Goal: Transaction & Acquisition: Download file/media

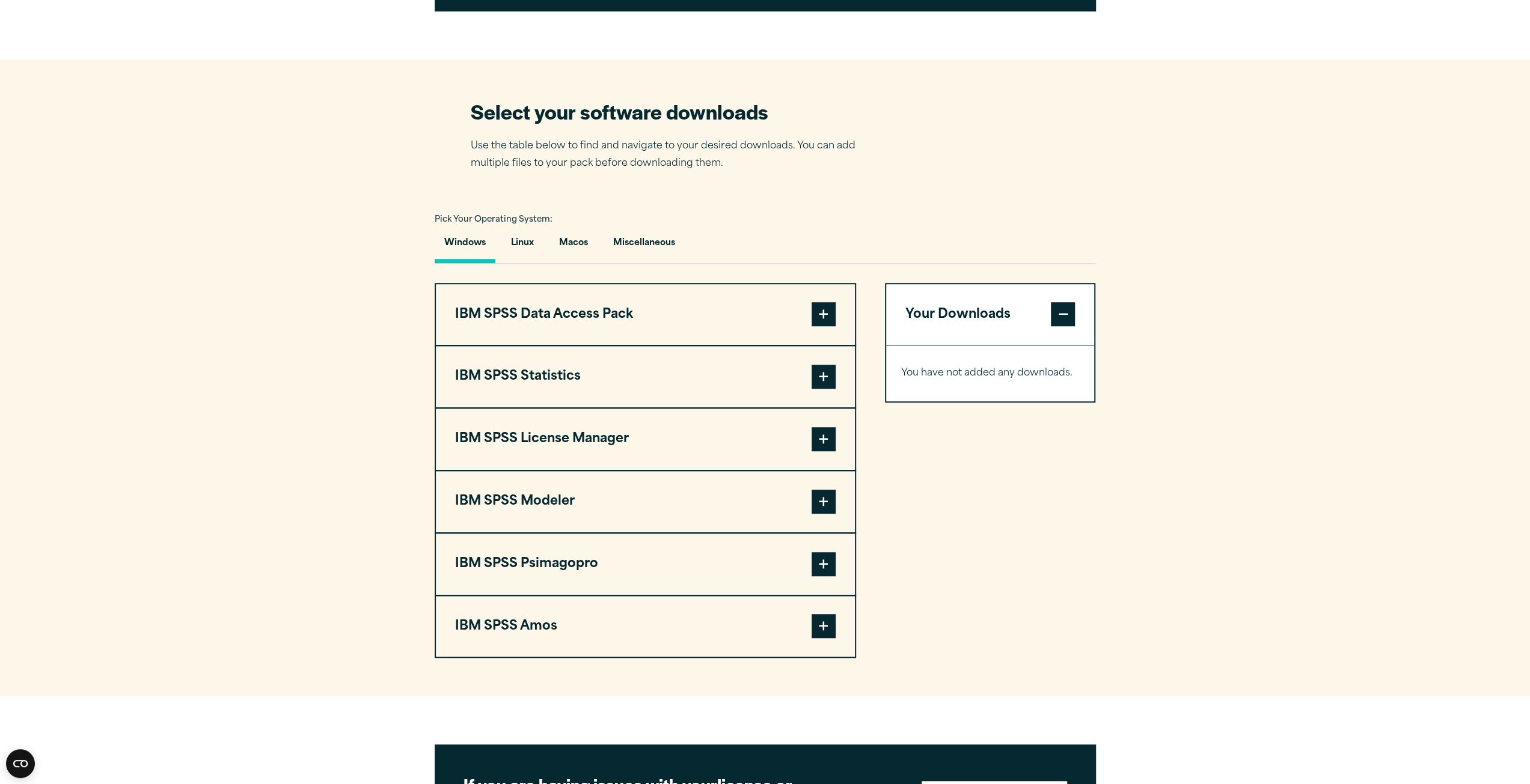
scroll to position [781, 0]
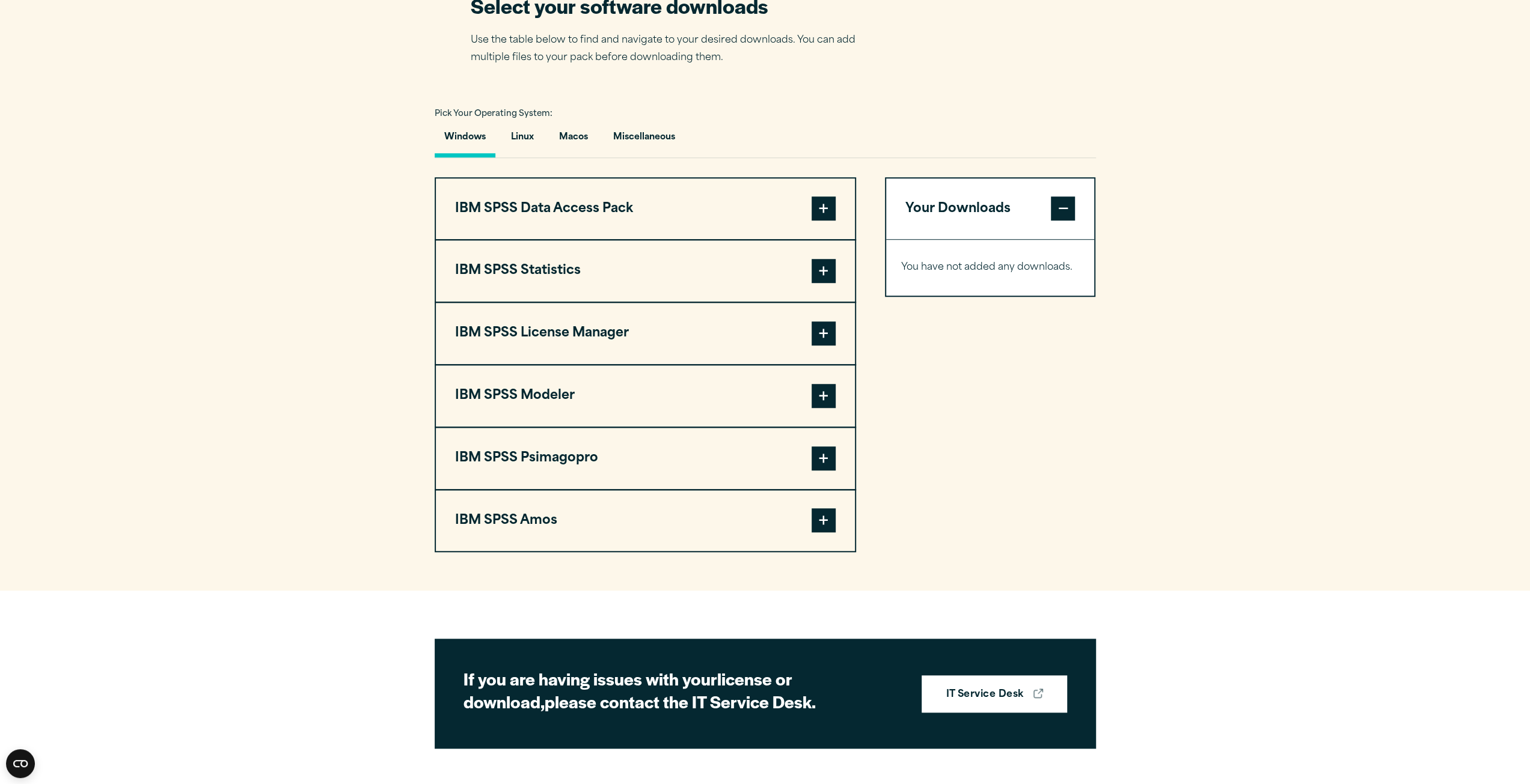
click at [826, 283] on span at bounding box center [824, 271] width 24 height 24
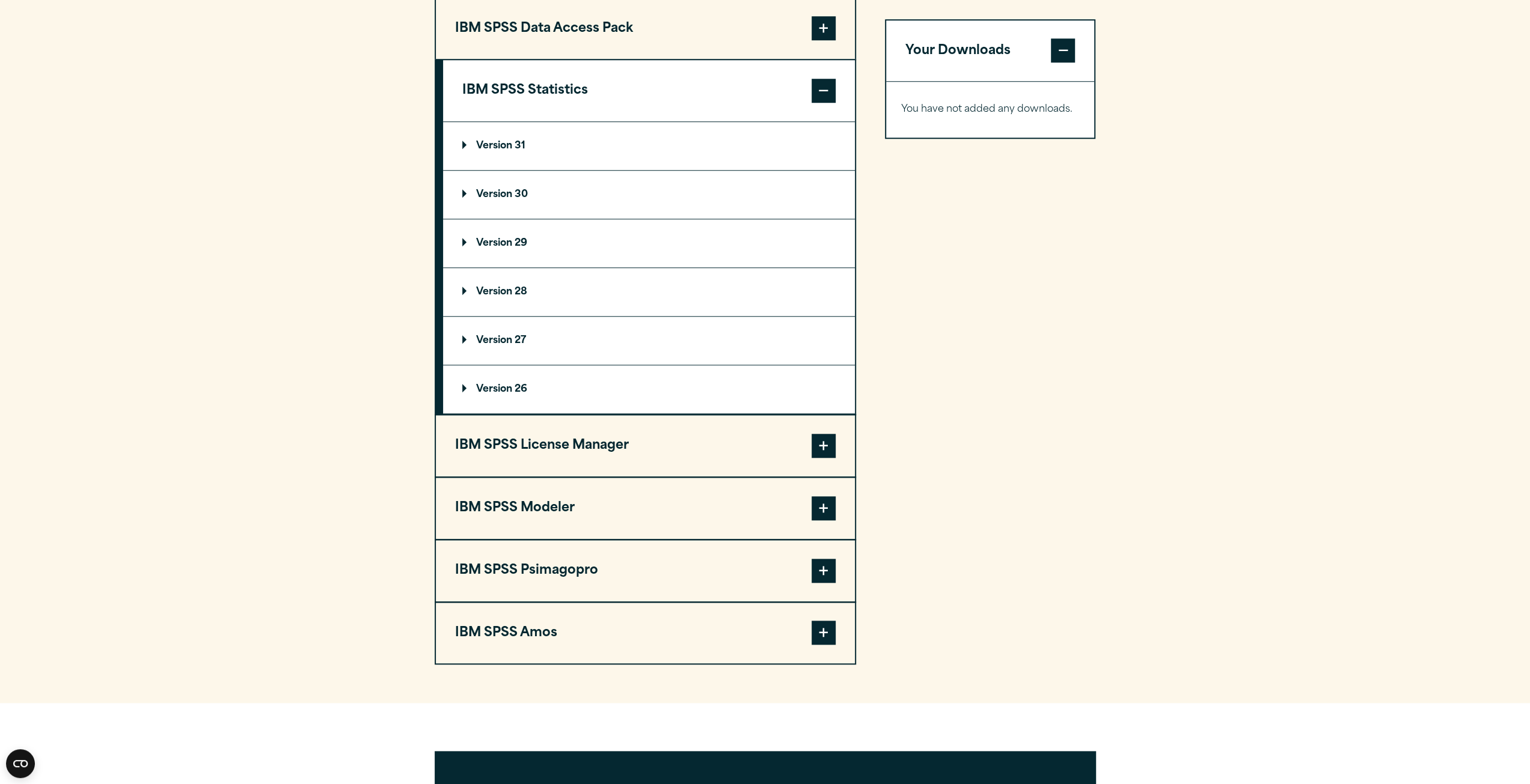
scroll to position [901, 0]
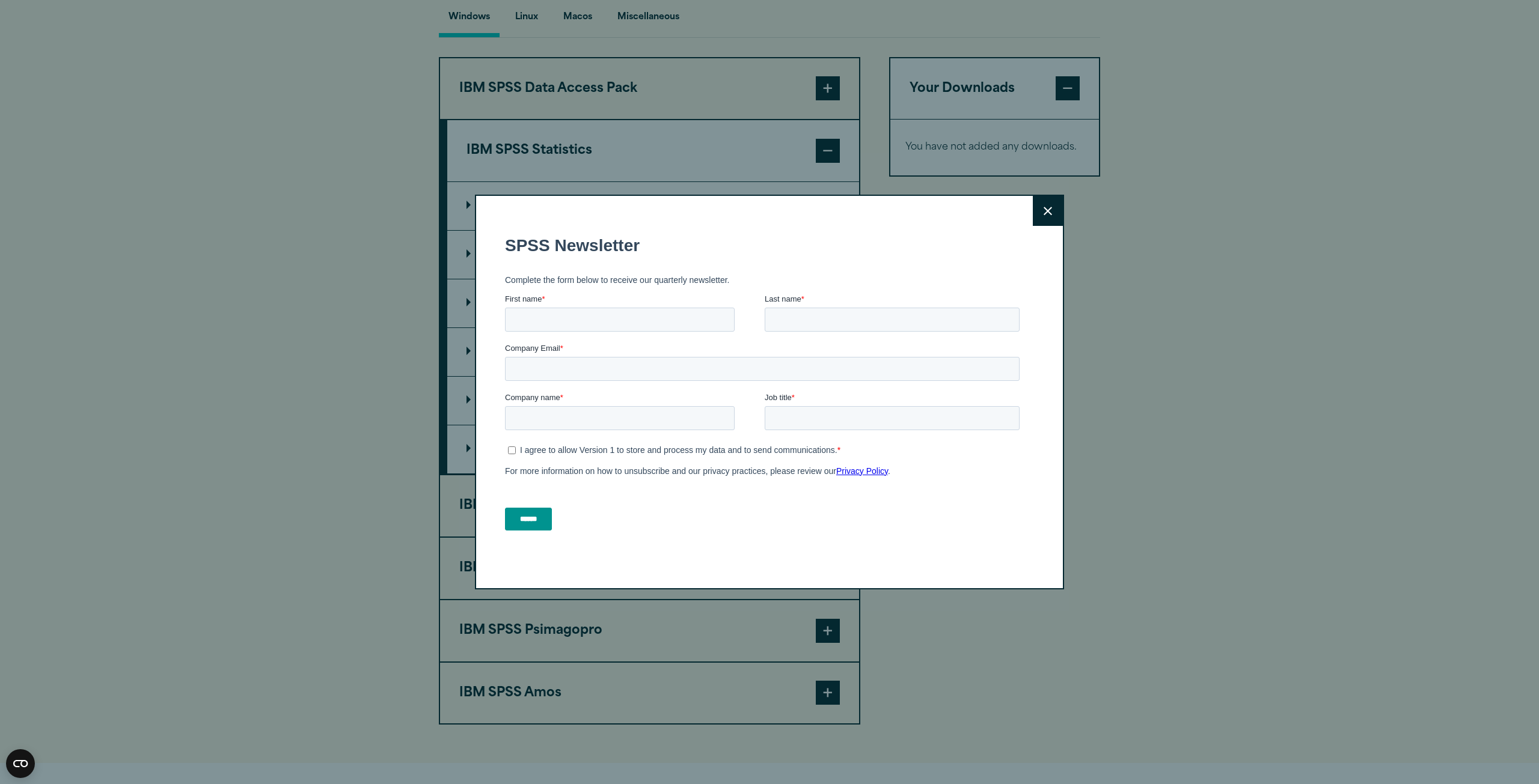
click at [1045, 215] on icon at bounding box center [1048, 211] width 9 height 9
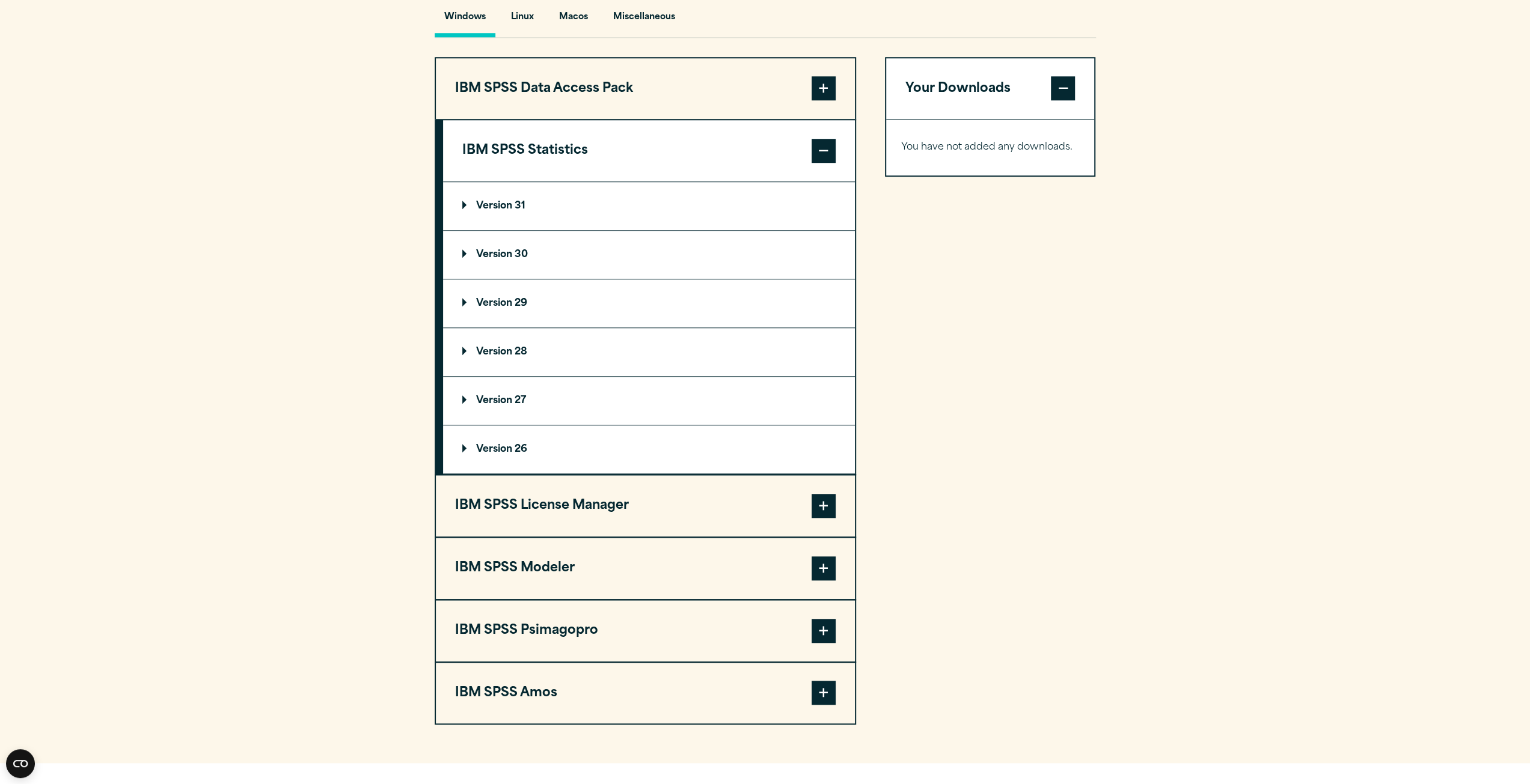
click at [499, 405] on p "Version 27" at bounding box center [494, 400] width 64 height 9
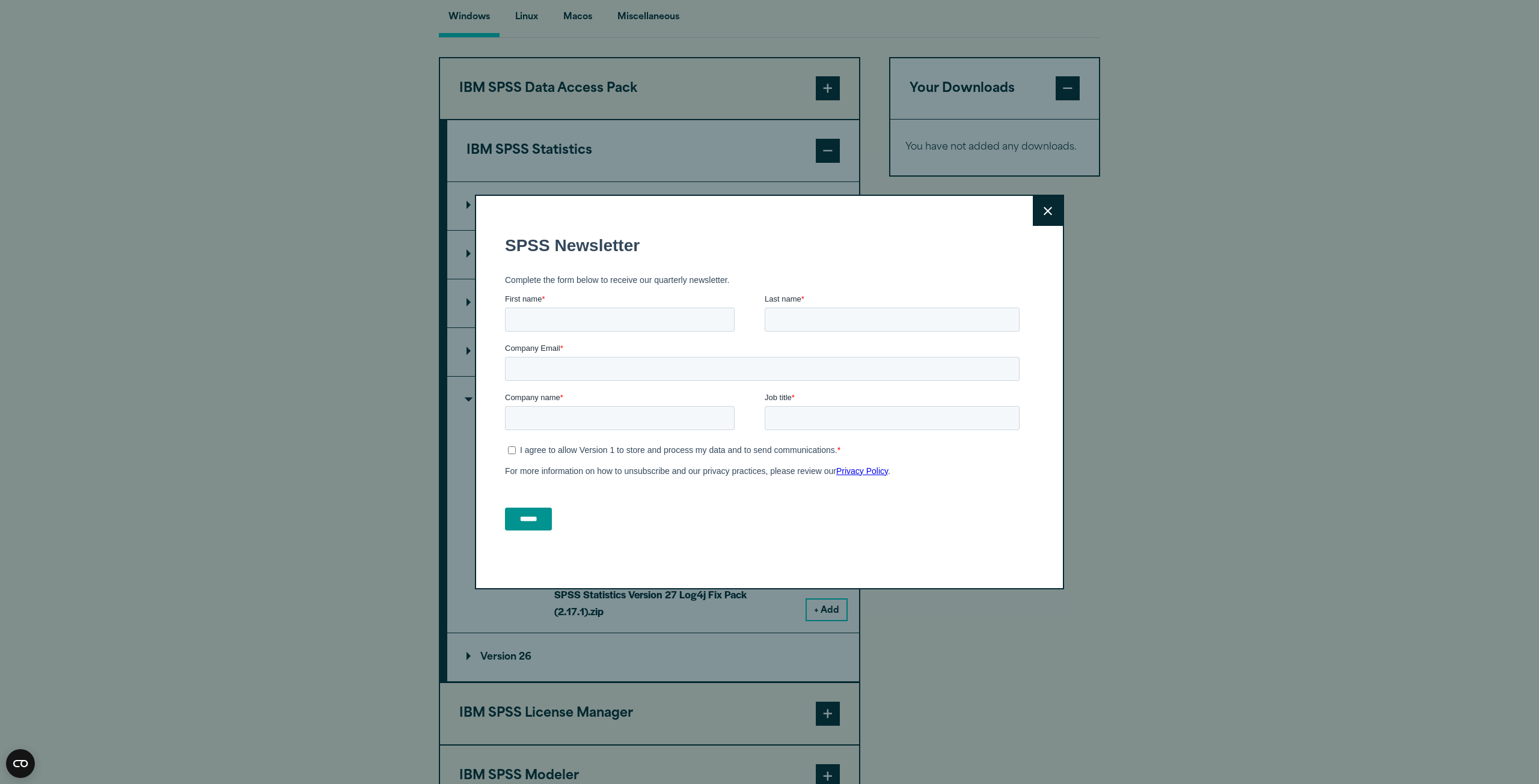
click at [1047, 218] on button "Close" at bounding box center [1048, 210] width 30 height 30
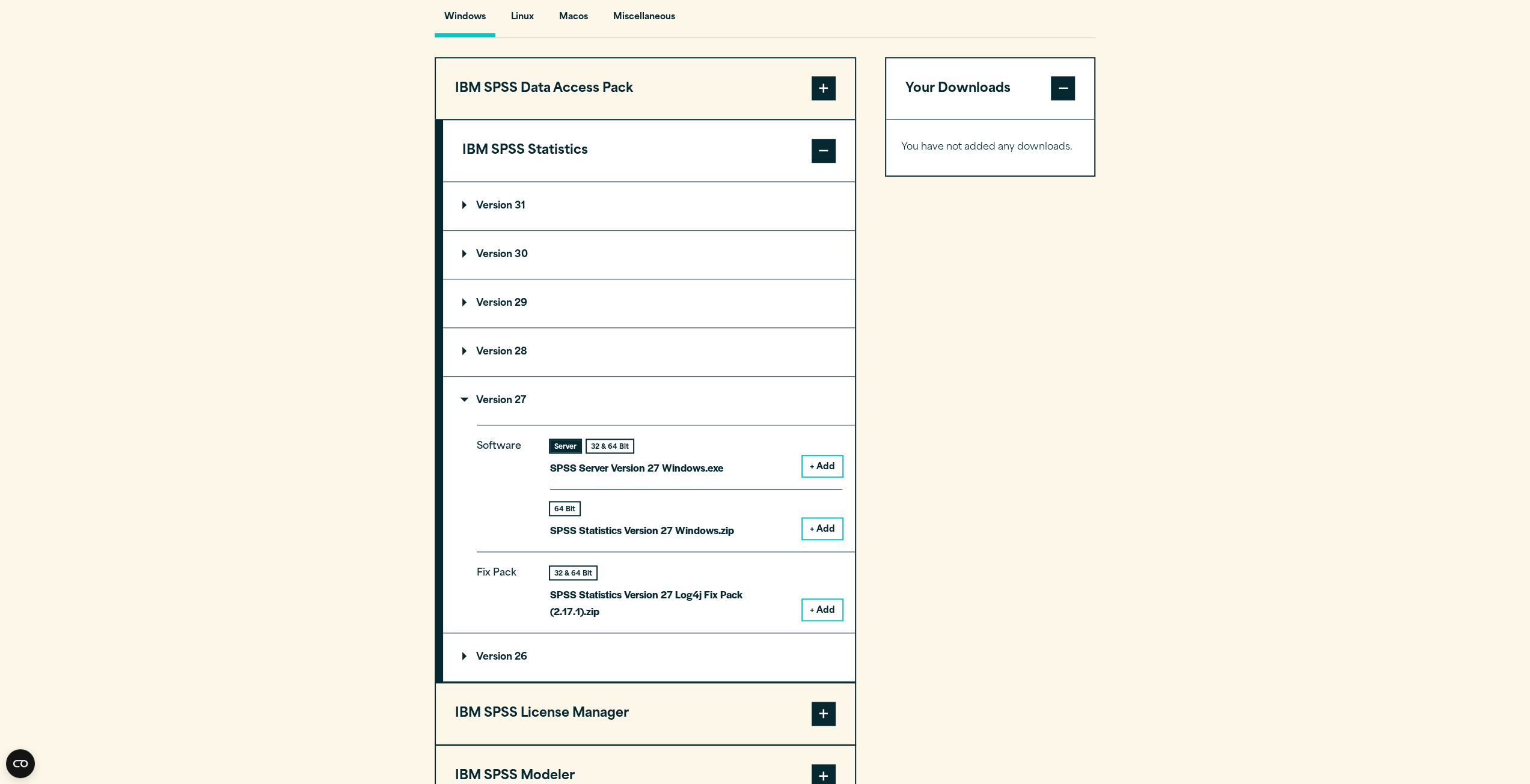
click at [663, 327] on summary "Version 29" at bounding box center [648, 304] width 411 height 48
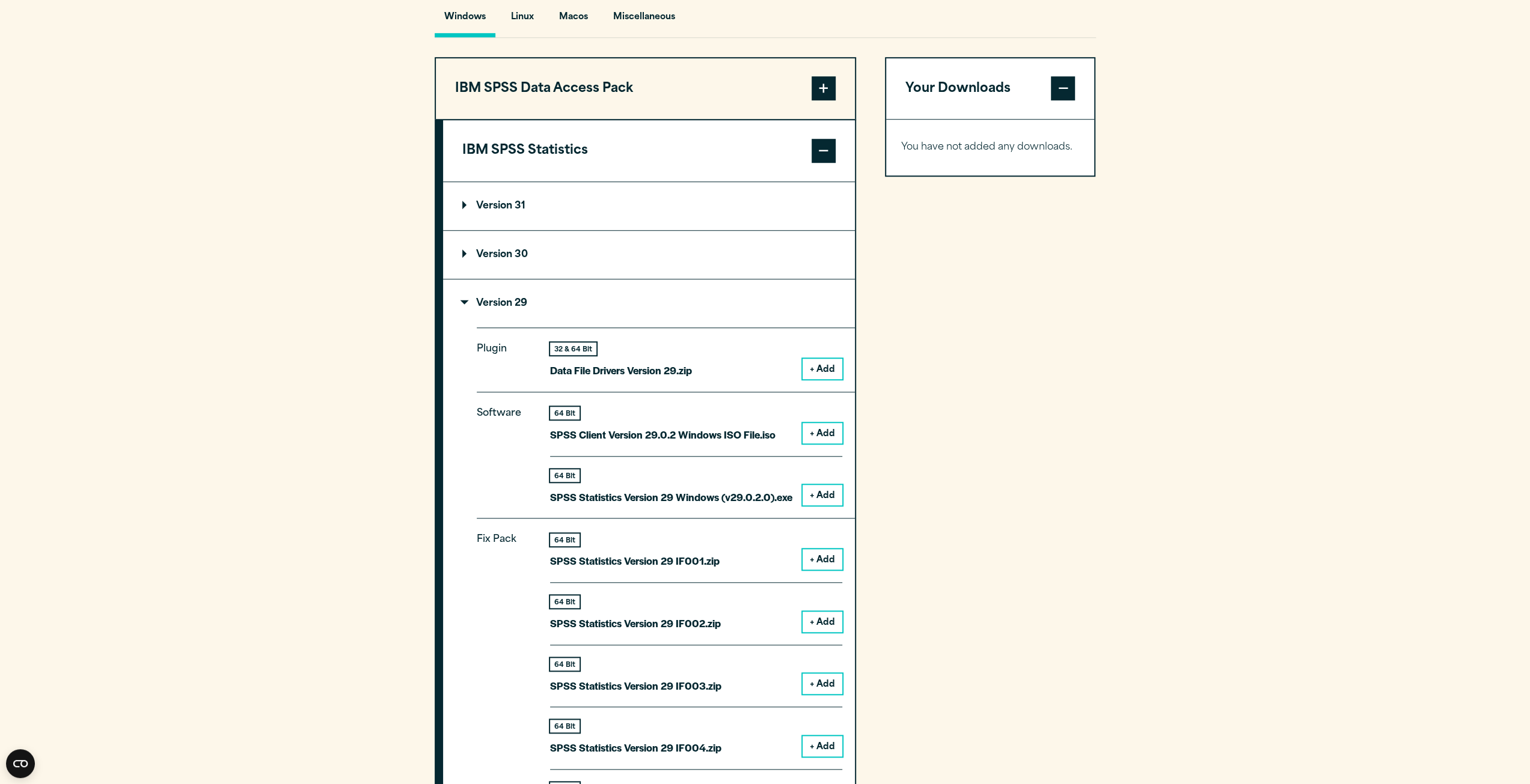
click at [818, 505] on button "+ Add" at bounding box center [822, 495] width 39 height 21
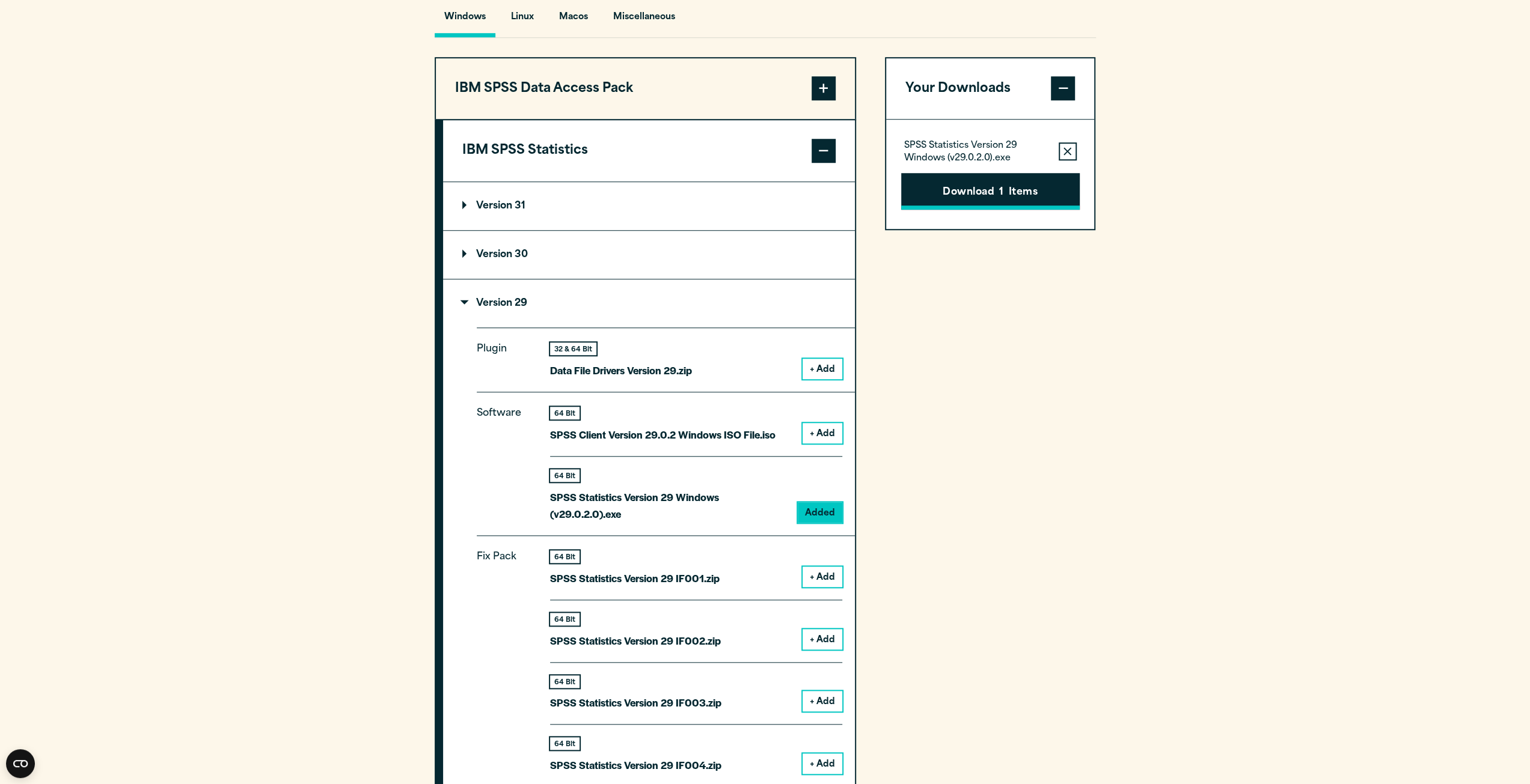
click at [964, 210] on button "Download 1 Items" at bounding box center [990, 192] width 179 height 38
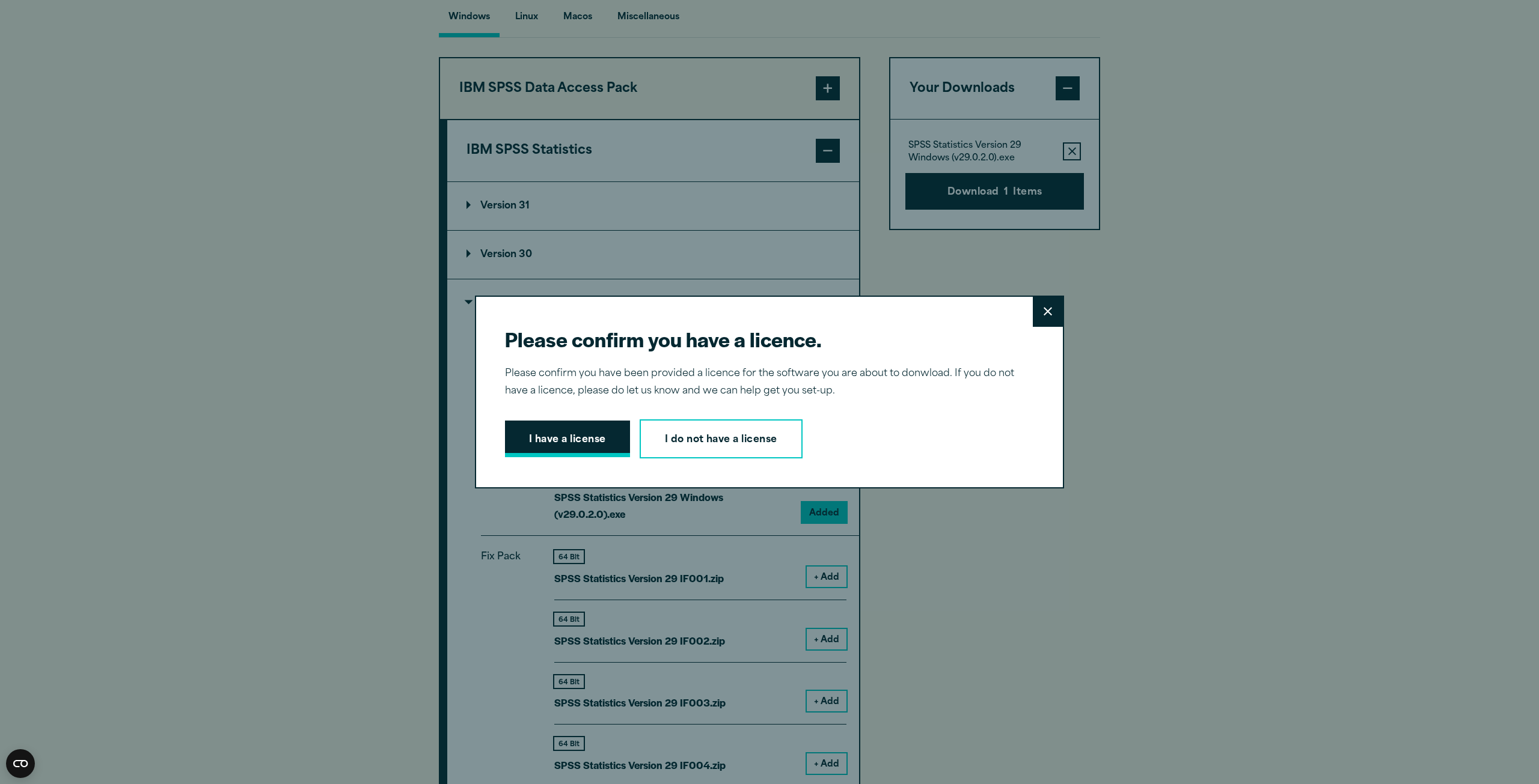
click at [586, 448] on button "I have a license" at bounding box center [567, 439] width 125 height 38
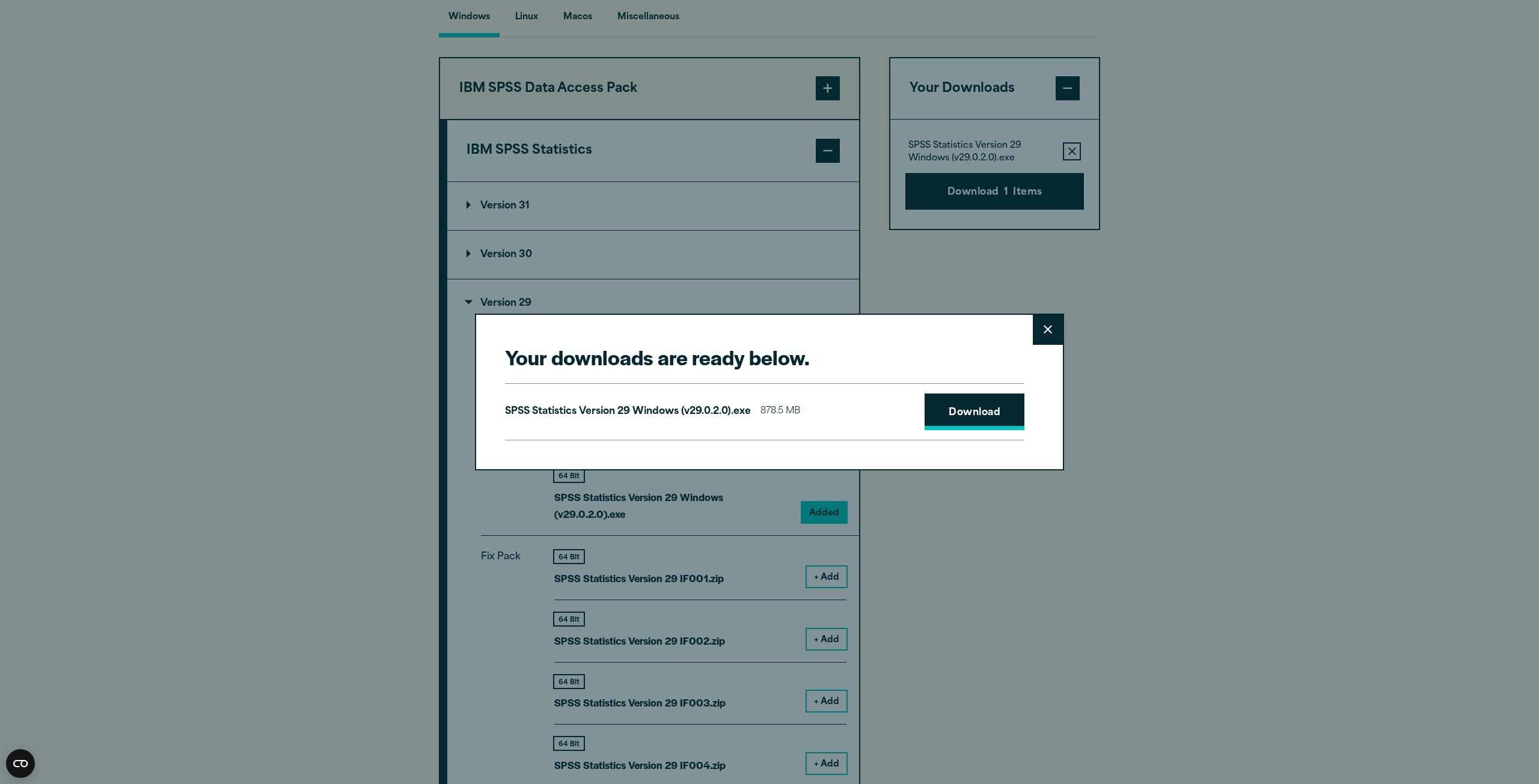
click at [960, 417] on link "Download" at bounding box center [974, 412] width 100 height 38
click at [1050, 334] on button "Close" at bounding box center [1048, 329] width 30 height 30
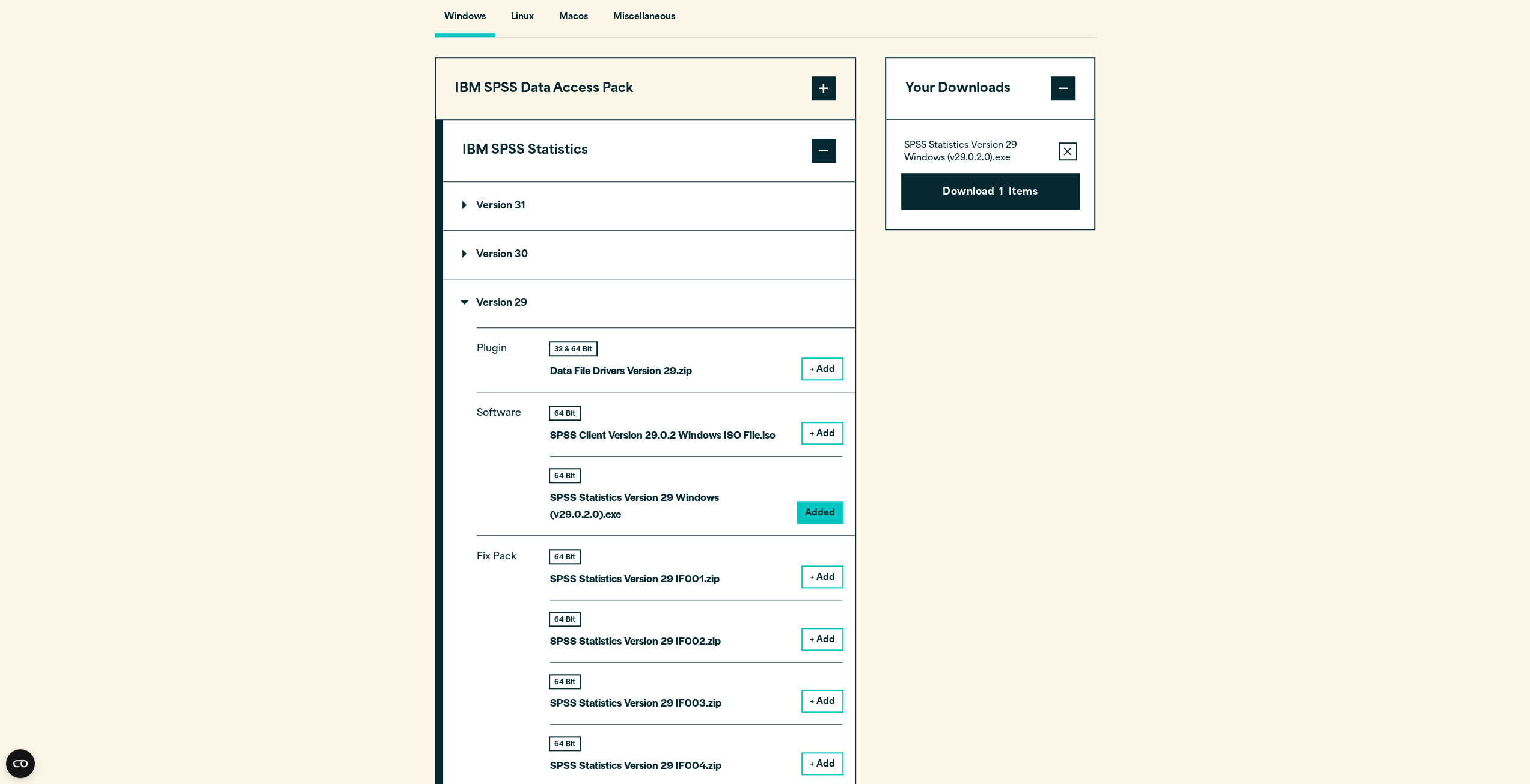
drag, startPoint x: 1256, startPoint y: 4, endPoint x: 1388, endPoint y: 354, distance: 374.1
drag, startPoint x: 1411, startPoint y: 3, endPoint x: 1196, endPoint y: 126, distance: 247.7
